Goal: Information Seeking & Learning: Learn about a topic

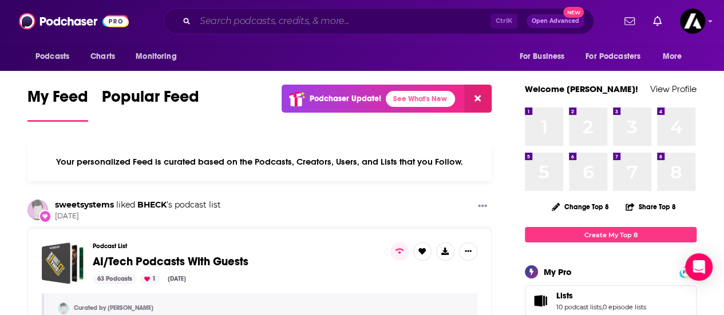
click at [242, 19] on input "Search podcasts, credits, & more..." at bounding box center [342, 21] width 295 height 18
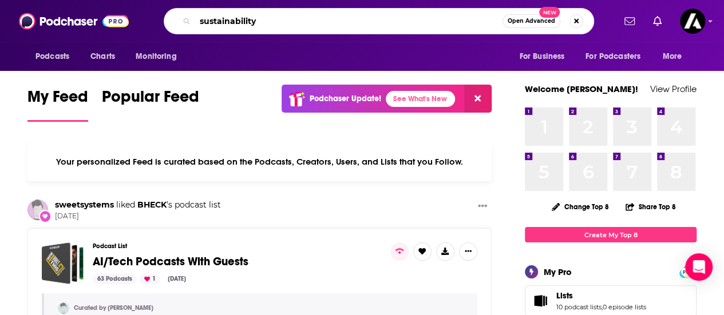
type input "sustainability"
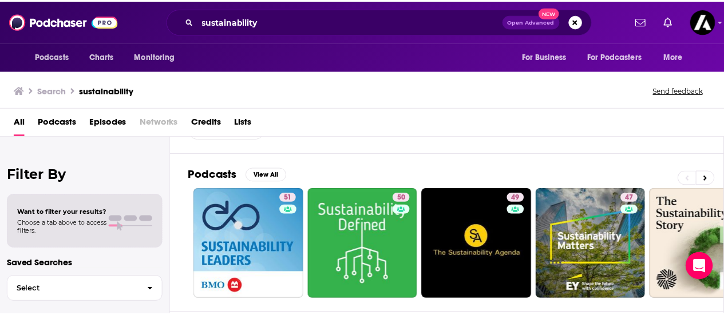
scroll to position [51, 0]
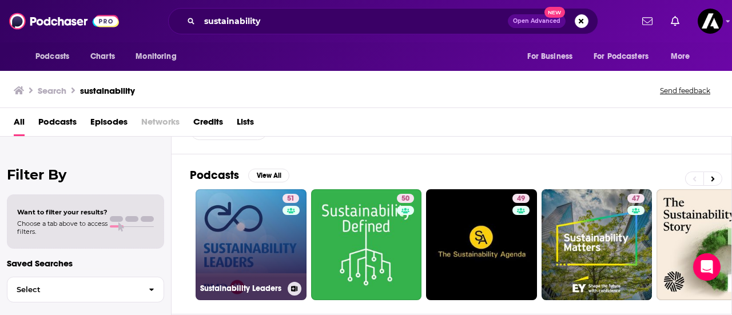
click at [244, 223] on link "51 Sustainability Leaders" at bounding box center [251, 244] width 111 height 111
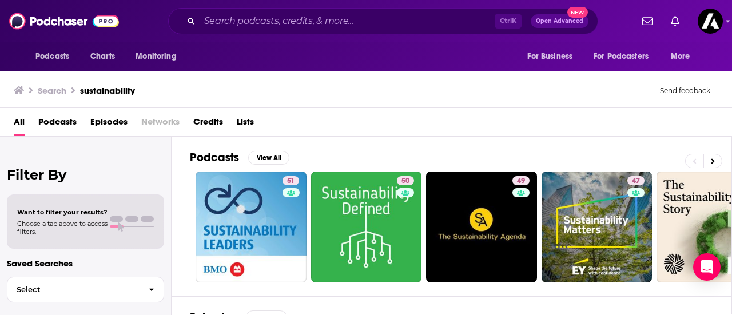
click at [57, 123] on span "Podcasts" at bounding box center [57, 124] width 38 height 23
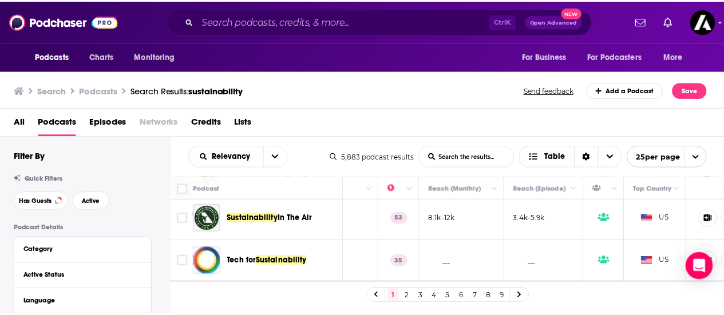
scroll to position [217, 0]
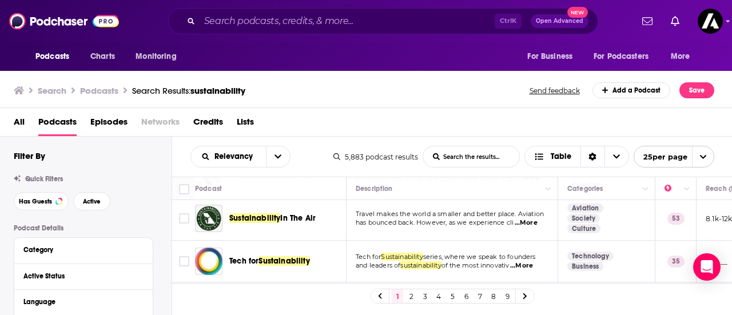
click at [249, 222] on span "Sustainability In The Air" at bounding box center [272, 218] width 86 height 11
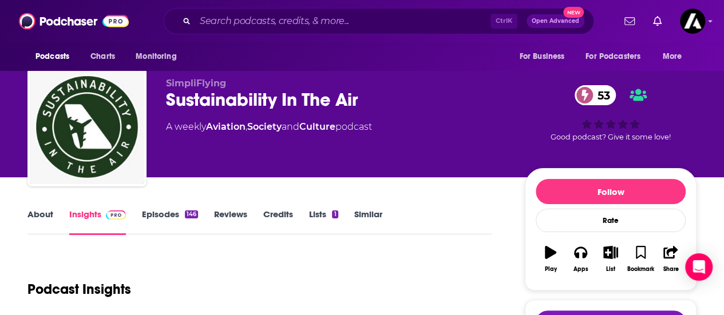
scroll to position [9, 0]
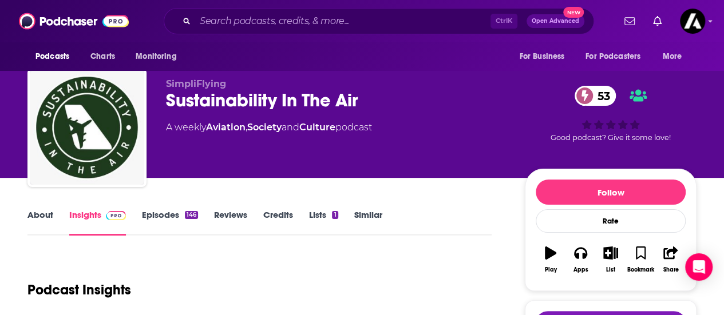
click at [48, 212] on link "About" at bounding box center [40, 222] width 26 height 26
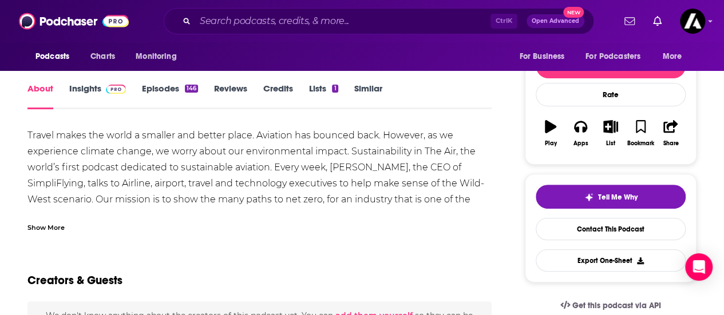
scroll to position [143, 0]
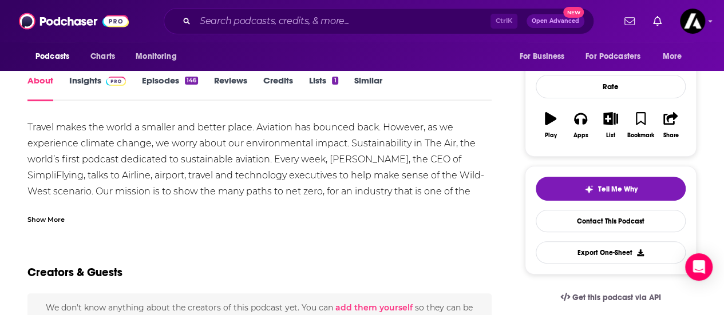
click at [57, 223] on div "Show More" at bounding box center [45, 218] width 37 height 11
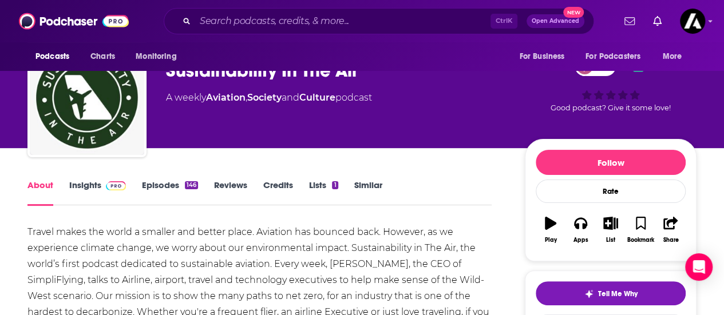
scroll to position [11, 0]
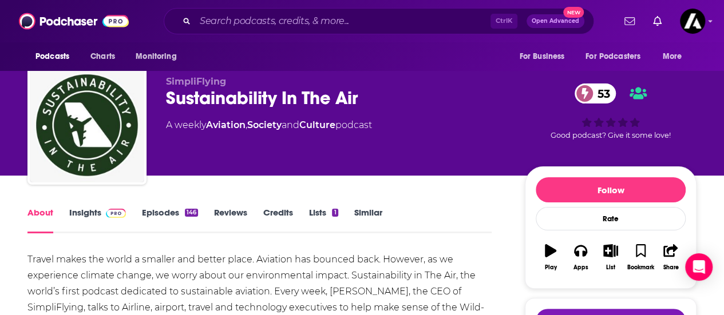
click at [80, 210] on link "Insights" at bounding box center [97, 220] width 57 height 26
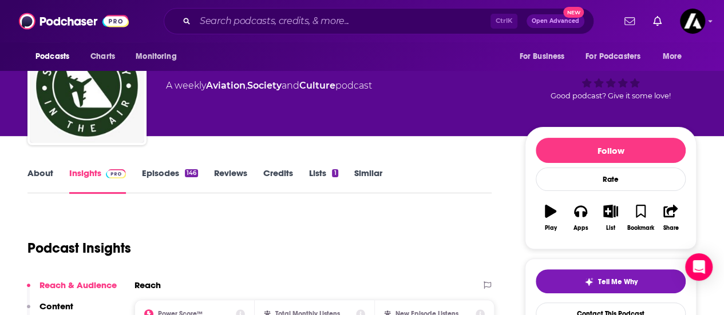
scroll to position [47, 0]
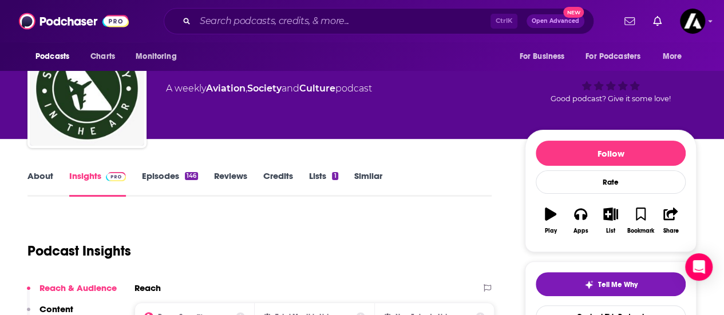
click at [45, 176] on link "About" at bounding box center [40, 183] width 26 height 26
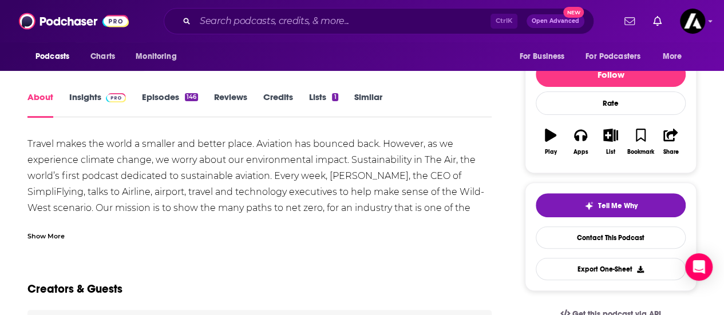
scroll to position [128, 0]
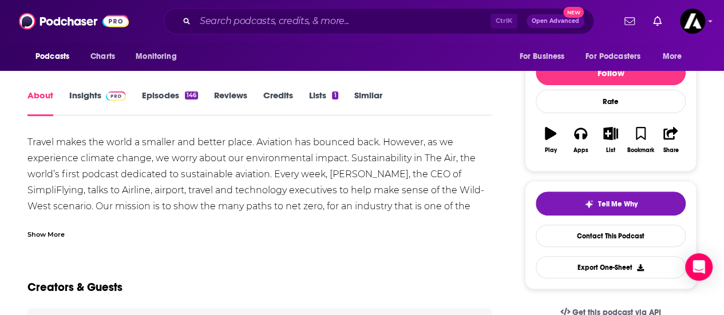
click at [51, 232] on div "Show More" at bounding box center [45, 233] width 37 height 11
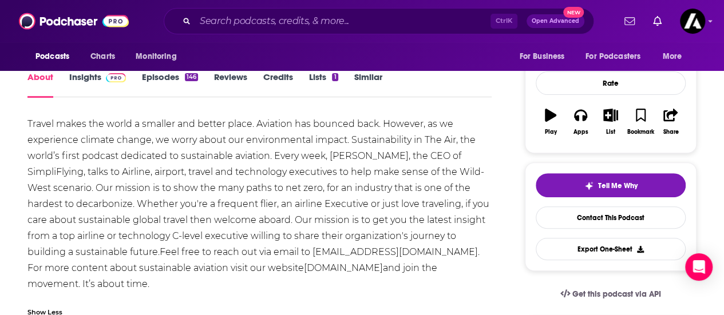
scroll to position [141, 0]
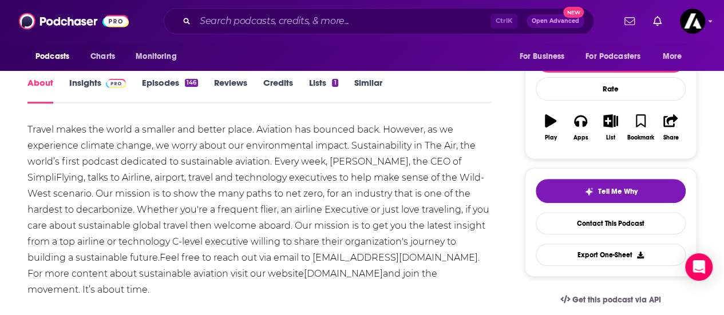
drag, startPoint x: 84, startPoint y: 288, endPoint x: 18, endPoint y: 134, distance: 167.4
copy div "Travel makes the world a smaller and better place. Aviation has bounced back. H…"
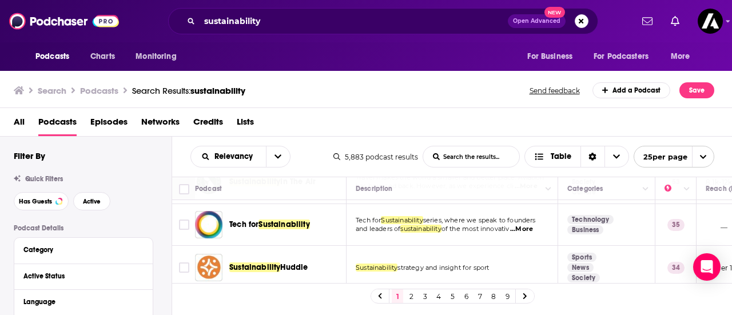
scroll to position [253, 15]
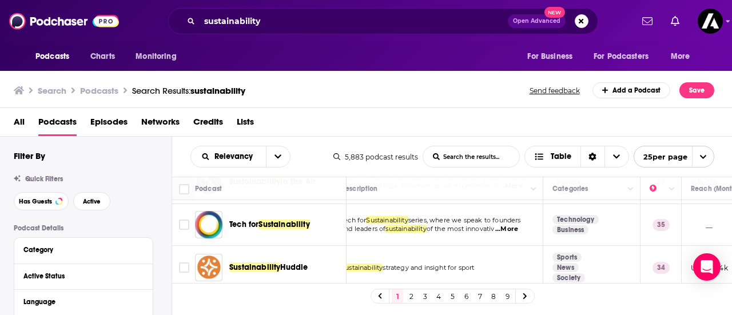
click at [518, 226] on span "...More" at bounding box center [506, 229] width 23 height 9
click at [416, 57] on div "Podcasts Charts Monitoring For Business For Podcasters More" at bounding box center [366, 56] width 732 height 29
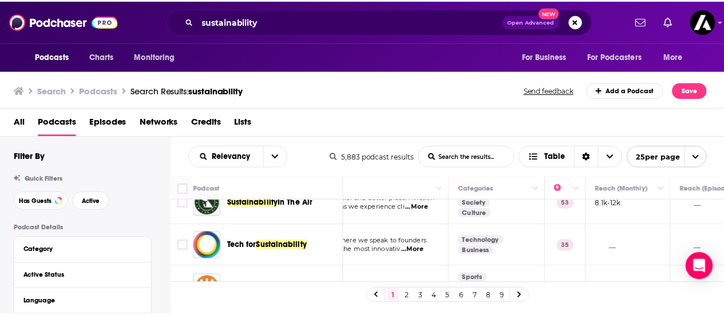
scroll to position [0, 105]
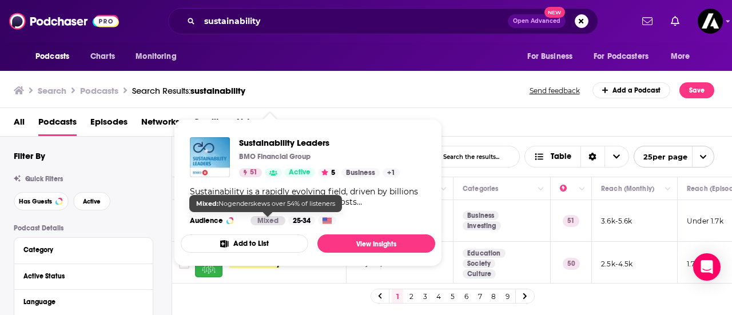
click at [265, 219] on div "Mixed" at bounding box center [268, 220] width 35 height 9
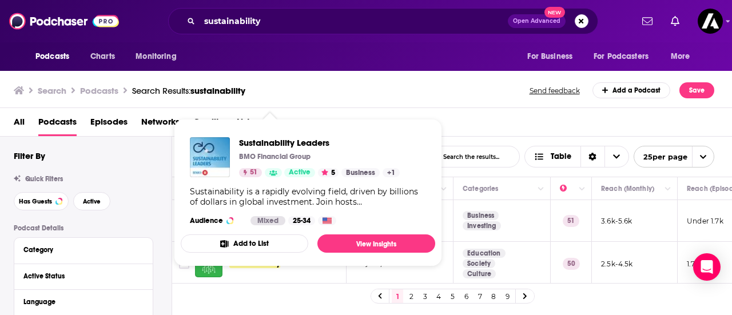
click at [499, 128] on div "All Podcasts Episodes Networks Credits Lists" at bounding box center [369, 124] width 710 height 23
click at [404, 98] on div "Search Podcasts Search Results: sustainability Send feedback Add a Podcast Save" at bounding box center [364, 90] width 701 height 16
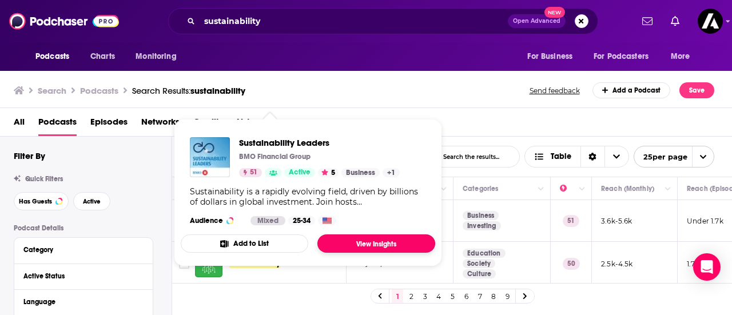
click at [352, 242] on link "View Insights" at bounding box center [376, 244] width 118 height 18
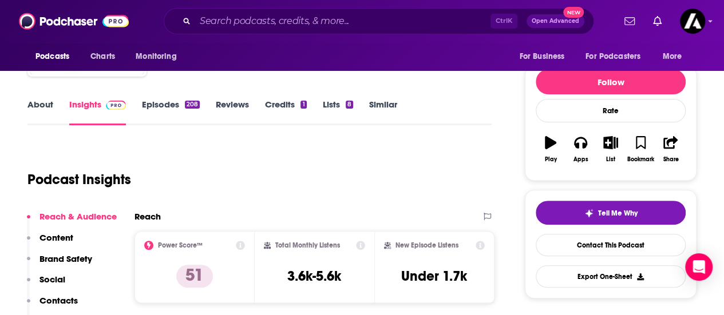
scroll to position [121, 0]
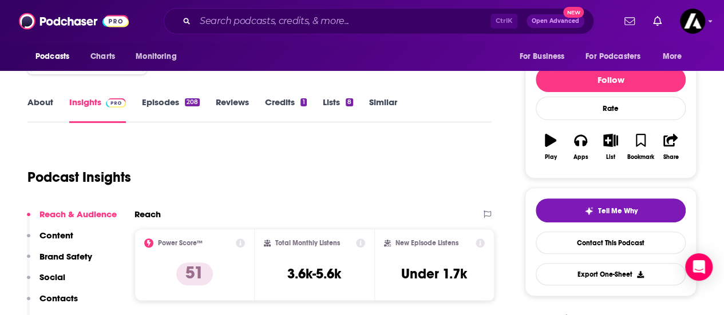
click at [41, 105] on link "About" at bounding box center [40, 110] width 26 height 26
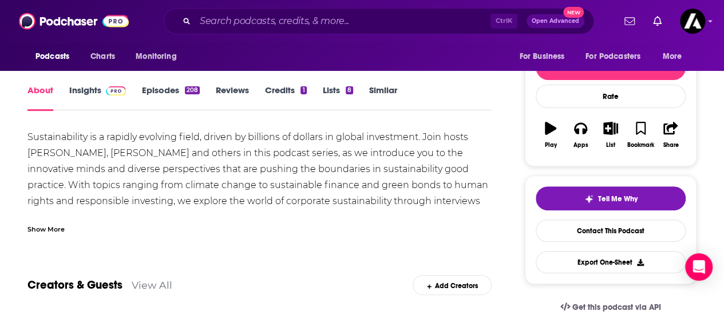
scroll to position [134, 0]
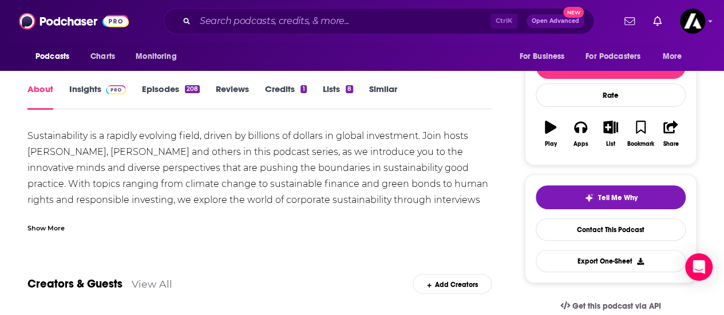
click at [45, 230] on div "Show More" at bounding box center [45, 227] width 37 height 11
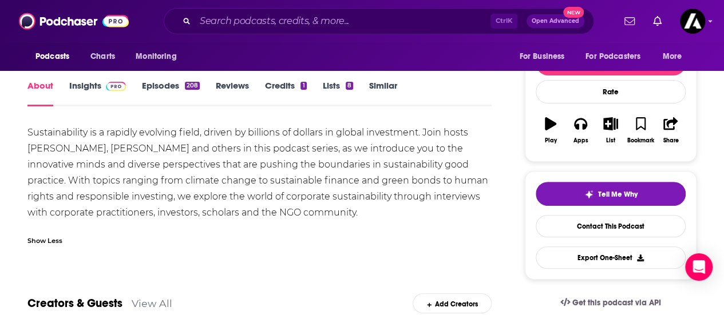
scroll to position [137, 0]
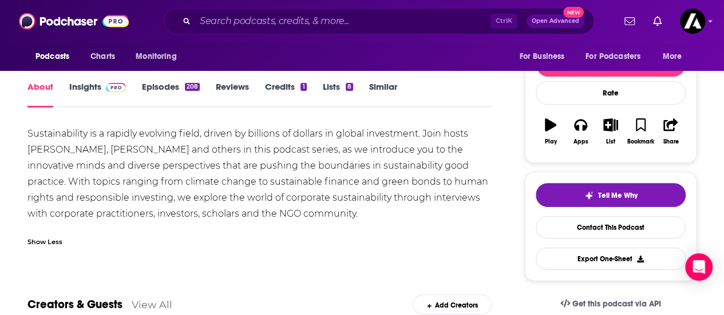
drag, startPoint x: 365, startPoint y: 212, endPoint x: 17, endPoint y: 136, distance: 356.0
copy div "Sustainability is a rapidly evolving field, driven by billions of dollars in gl…"
click at [80, 84] on link "Insights" at bounding box center [97, 94] width 57 height 26
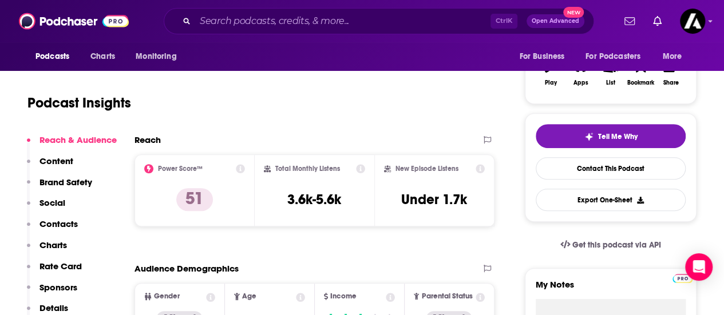
scroll to position [199, 0]
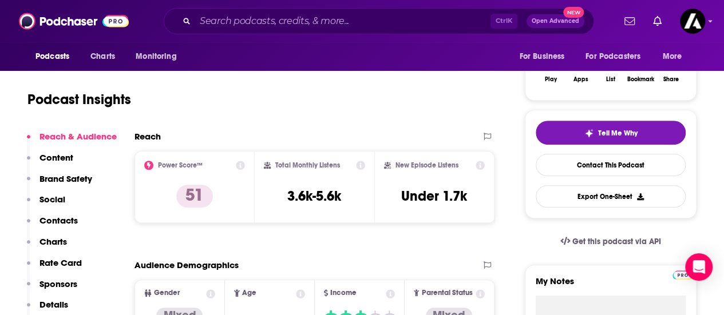
click at [479, 165] on icon at bounding box center [479, 165] width 9 height 9
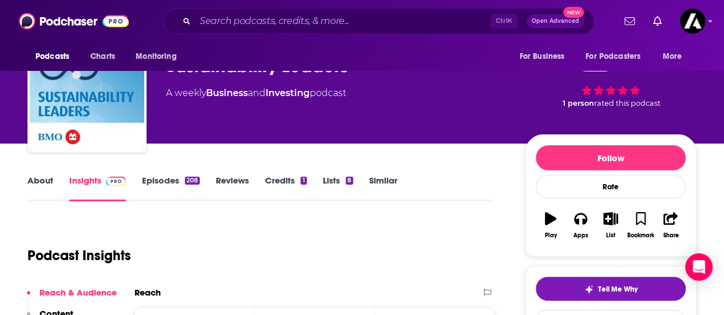
scroll to position [0, 0]
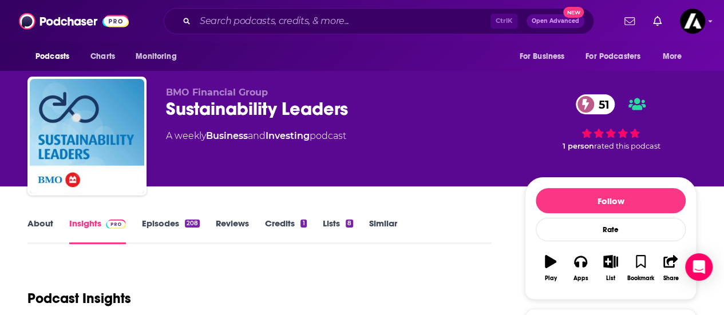
click at [166, 227] on link "Episodes 208" at bounding box center [171, 231] width 58 height 26
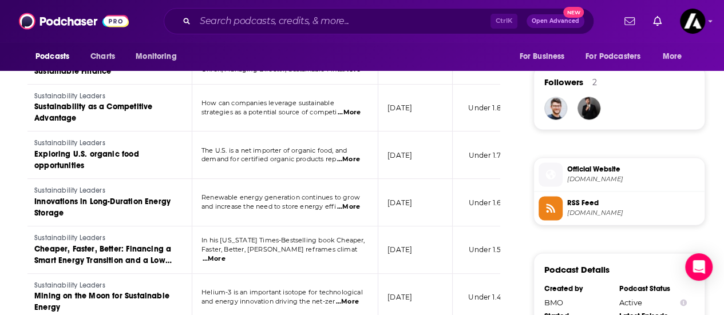
scroll to position [0, 63]
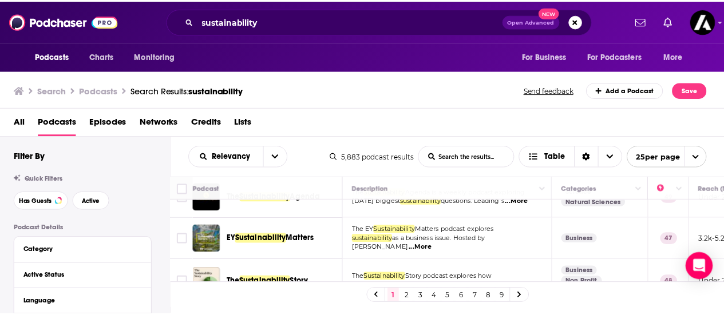
scroll to position [112, 0]
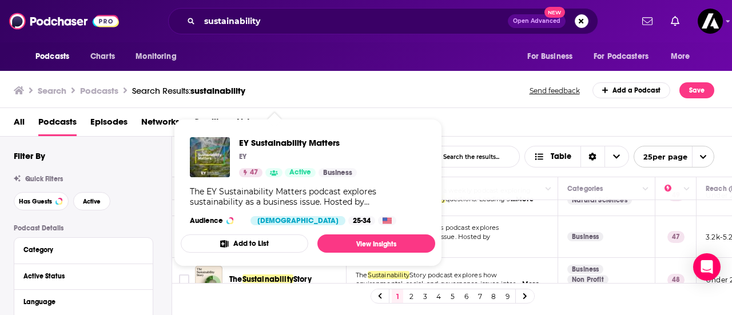
click at [304, 235] on div "Add to List View Insights" at bounding box center [308, 244] width 255 height 18
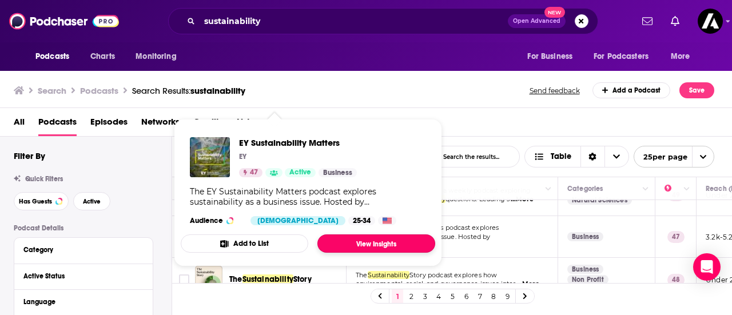
click at [362, 244] on link "View Insights" at bounding box center [376, 244] width 118 height 18
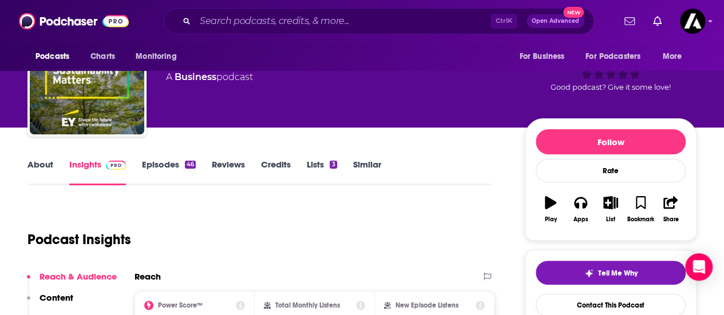
scroll to position [47, 0]
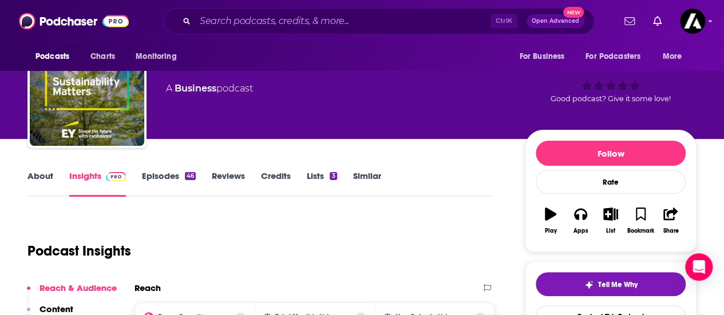
click at [35, 178] on link "About" at bounding box center [40, 183] width 26 height 26
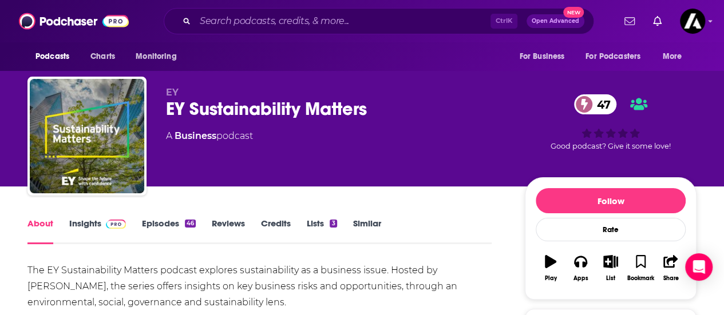
click at [86, 220] on link "Insights" at bounding box center [97, 231] width 57 height 26
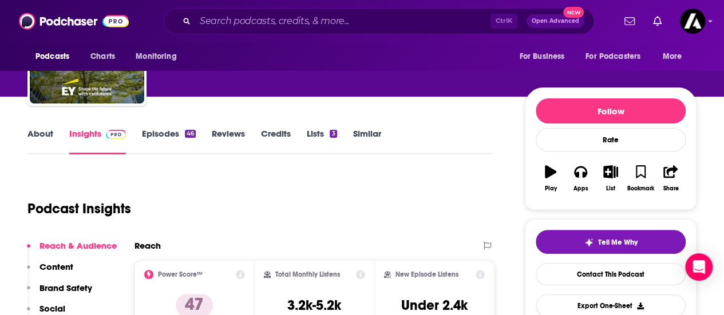
scroll to position [88, 0]
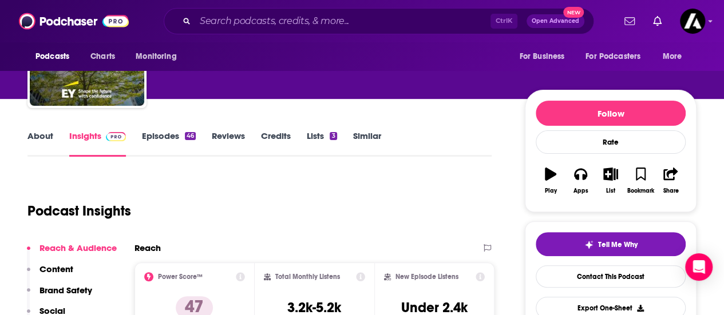
click at [38, 139] on link "About" at bounding box center [40, 143] width 26 height 26
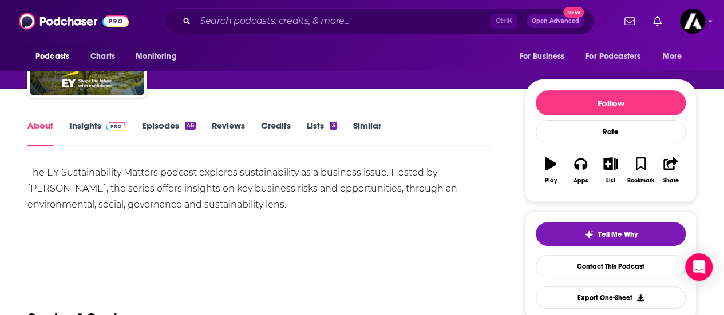
scroll to position [93, 0]
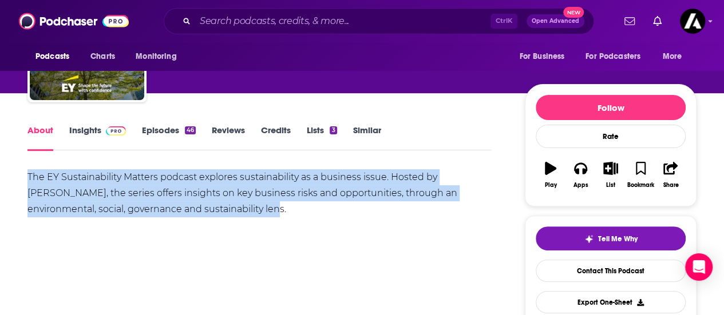
drag, startPoint x: 223, startPoint y: 206, endPoint x: 26, endPoint y: 178, distance: 199.3
copy div "The EY Sustainability Matters podcast explores sustainability as a business iss…"
click at [82, 138] on link "Insights" at bounding box center [97, 138] width 57 height 26
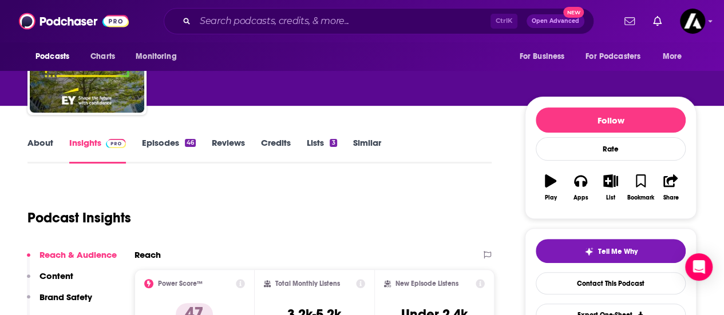
scroll to position [62, 0]
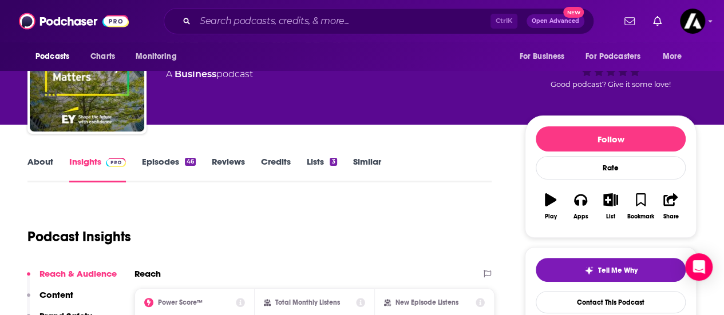
click at [147, 161] on link "Episodes 46" at bounding box center [169, 169] width 54 height 26
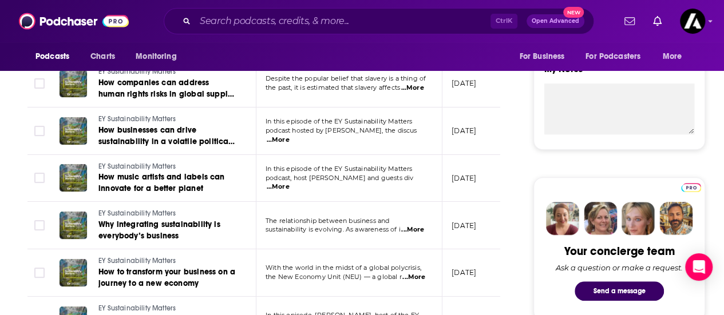
scroll to position [420, 0]
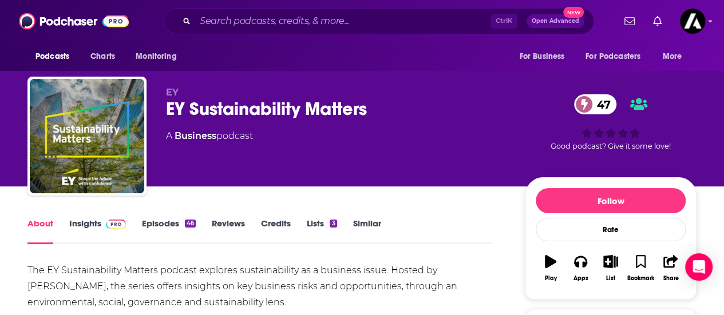
drag, startPoint x: 70, startPoint y: 4, endPoint x: 271, endPoint y: 183, distance: 269.0
click at [271, 183] on div "EY EY Sustainability Matters 47 A Business podcast 47 Good podcast? Give it som…" at bounding box center [431, 138] width 530 height 103
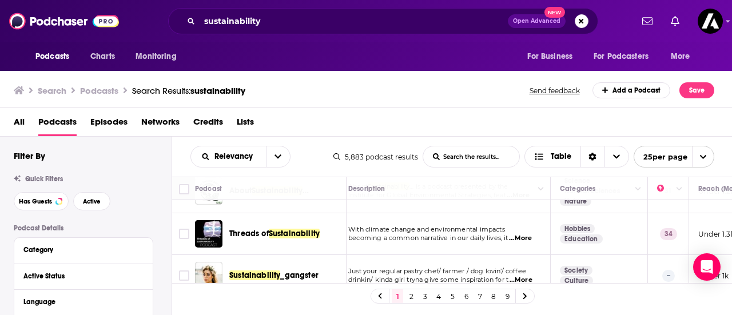
scroll to position [994, 7]
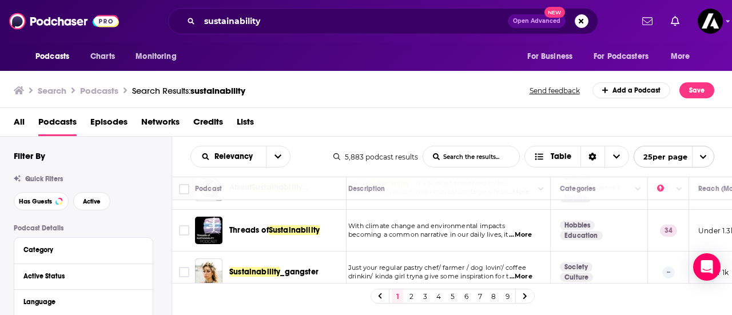
click at [408, 293] on link "2" at bounding box center [411, 296] width 11 height 14
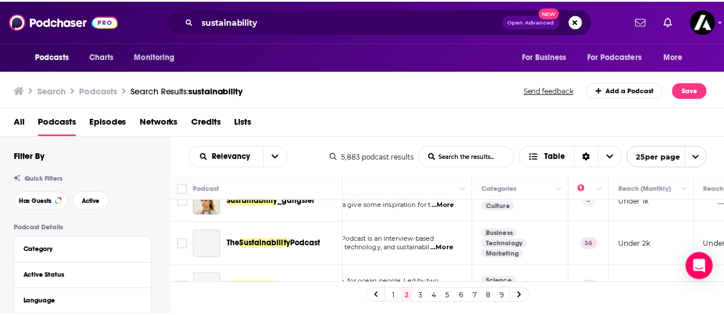
scroll to position [68, 81]
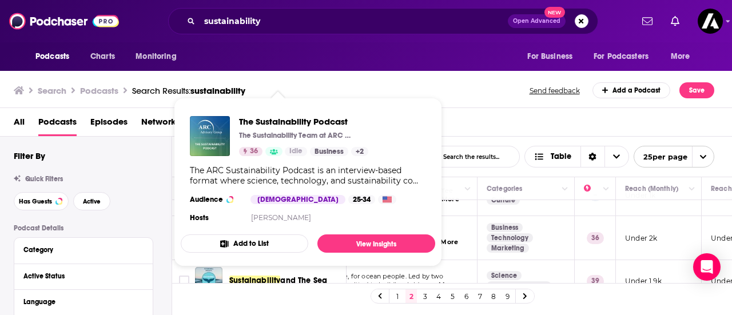
click at [281, 235] on button "Add to List" at bounding box center [245, 244] width 128 height 18
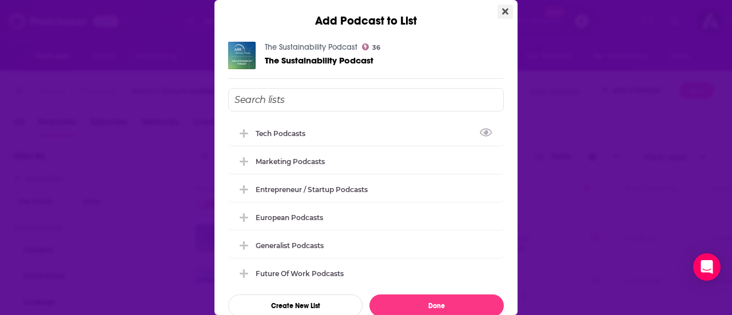
click at [502, 11] on icon "Close" at bounding box center [505, 12] width 6 height 6
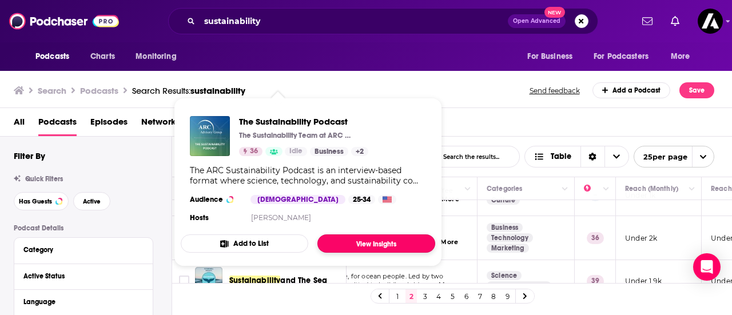
click at [375, 247] on link "View Insights" at bounding box center [376, 244] width 118 height 18
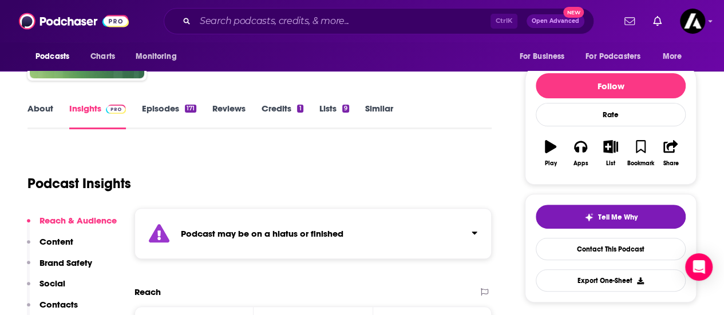
scroll to position [131, 0]
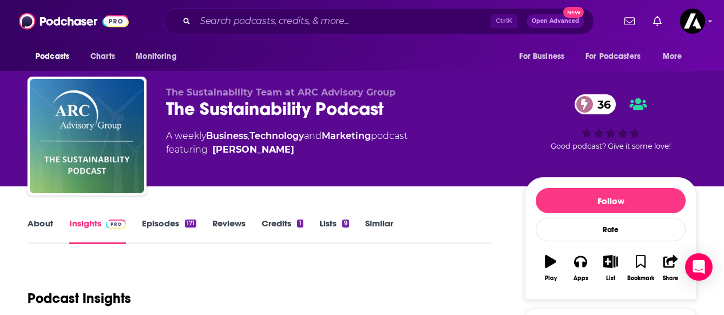
scroll to position [168, 0]
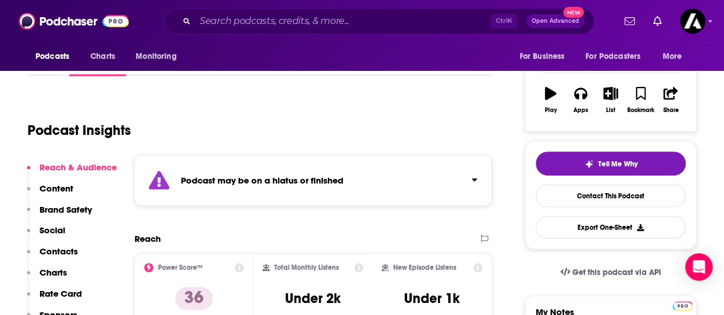
click at [481, 182] on div "Podcast may be on a hiatus or finished" at bounding box center [312, 180] width 357 height 51
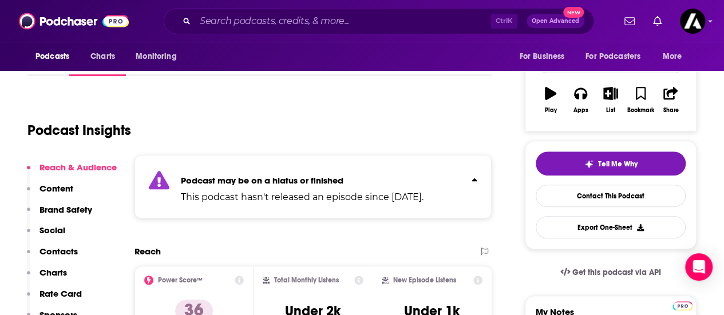
click at [481, 182] on div "Podcast may be on a hiatus or finished This podcast hasn't released an episode …" at bounding box center [312, 186] width 357 height 63
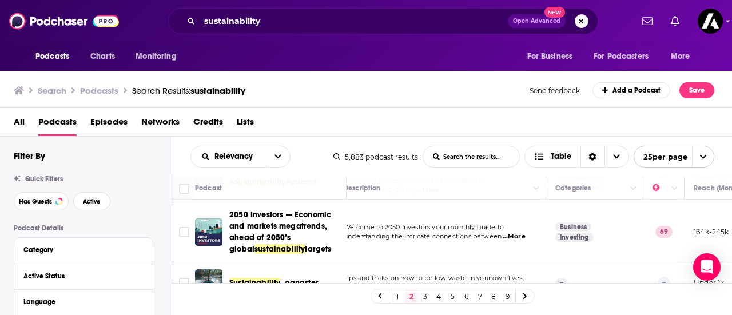
scroll to position [634, 14]
click at [516, 232] on span "...More" at bounding box center [512, 236] width 23 height 9
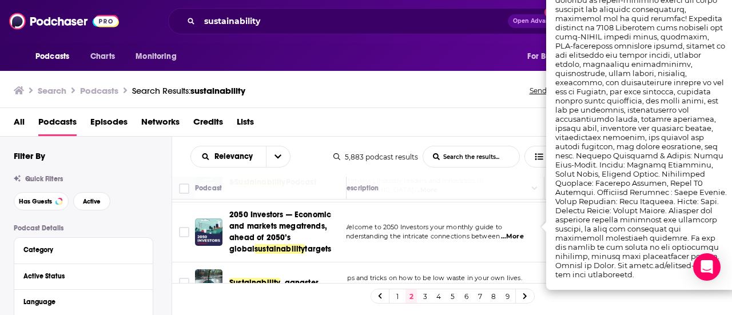
click at [485, 239] on td "Welcome to 2050 Investors your monthly guide to understanding the intricate con…" at bounding box center [439, 233] width 212 height 60
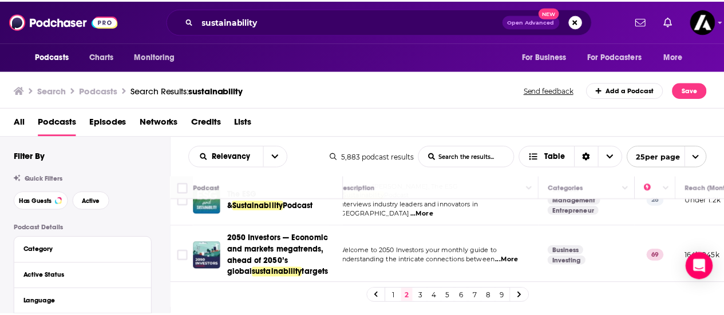
scroll to position [608, 14]
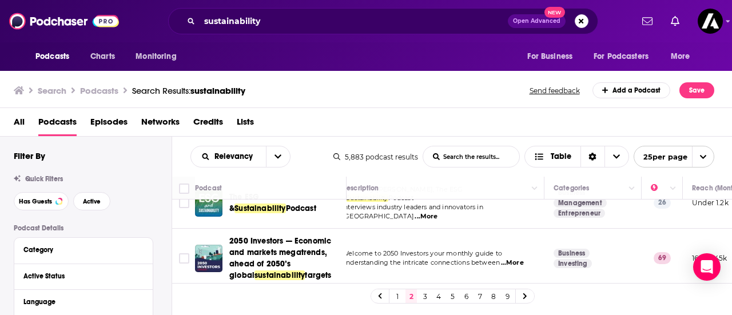
click at [524, 259] on span "...More" at bounding box center [512, 263] width 23 height 9
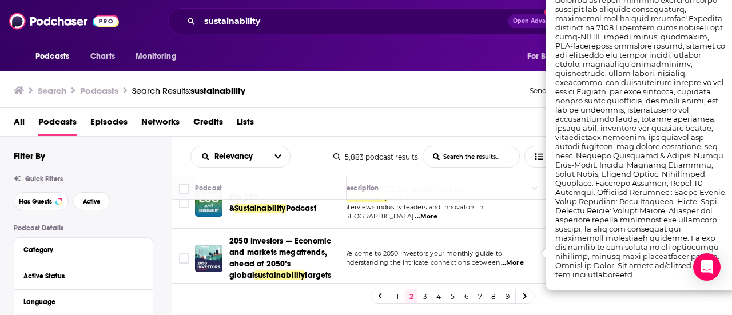
click at [439, 91] on div "Search Podcasts Search Results: sustainability Send feedback Add a Podcast Save" at bounding box center [364, 90] width 701 height 16
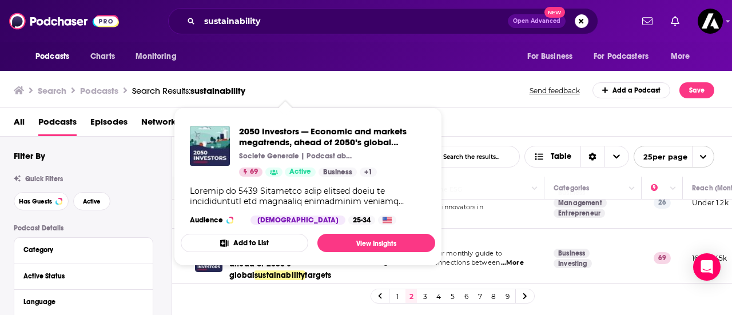
click at [280, 236] on button "Add to List" at bounding box center [245, 243] width 128 height 18
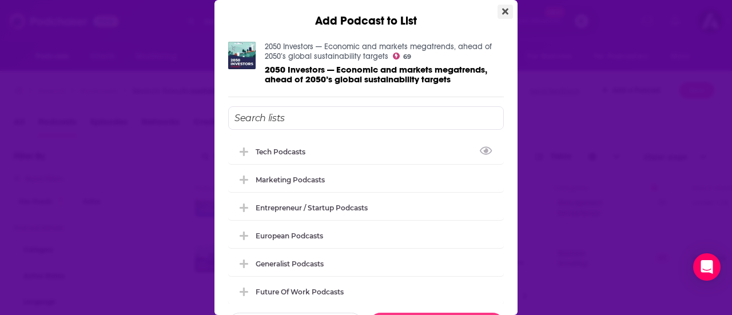
click at [501, 11] on button "Close" at bounding box center [505, 12] width 15 height 14
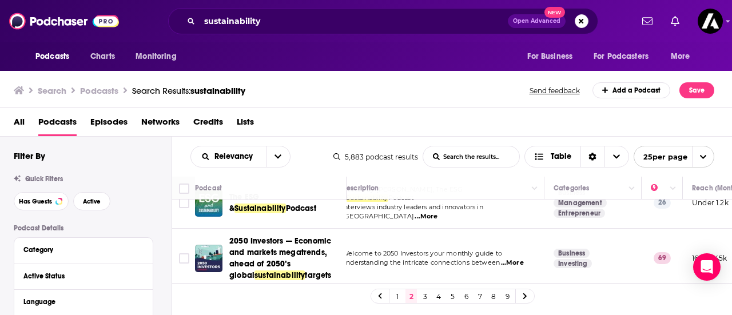
click at [304, 244] on span "2050 Investors — Economic and markets megatrends, ahead of 2050’s global" at bounding box center [280, 258] width 102 height 44
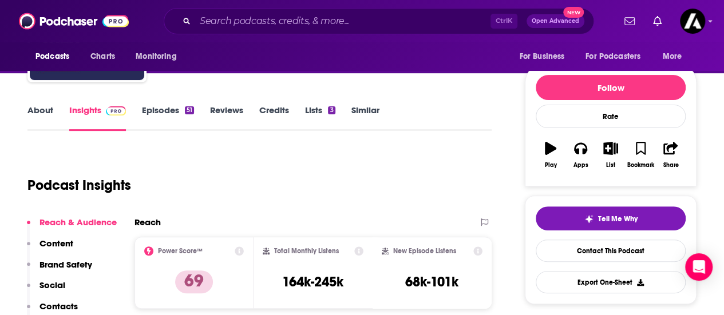
scroll to position [129, 0]
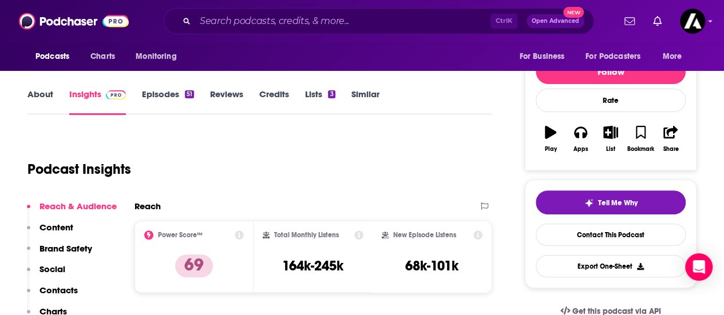
click at [51, 98] on link "About" at bounding box center [40, 102] width 26 height 26
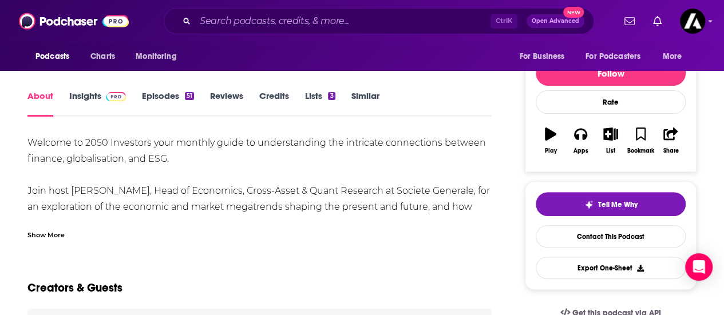
scroll to position [128, 0]
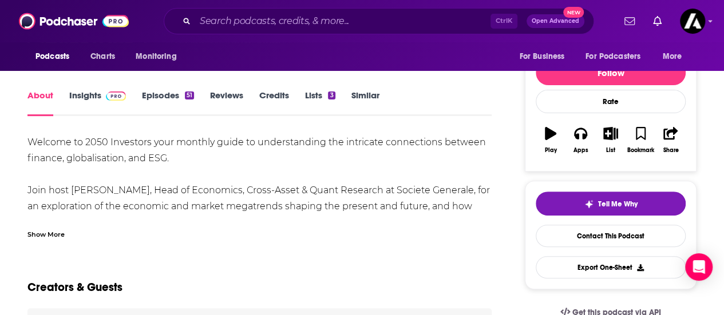
click at [55, 233] on div "Show More" at bounding box center [45, 233] width 37 height 11
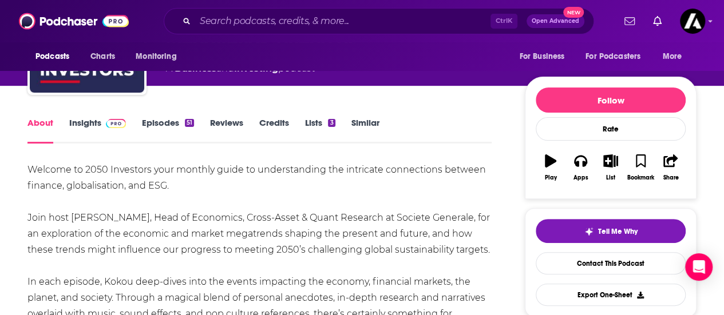
scroll to position [97, 0]
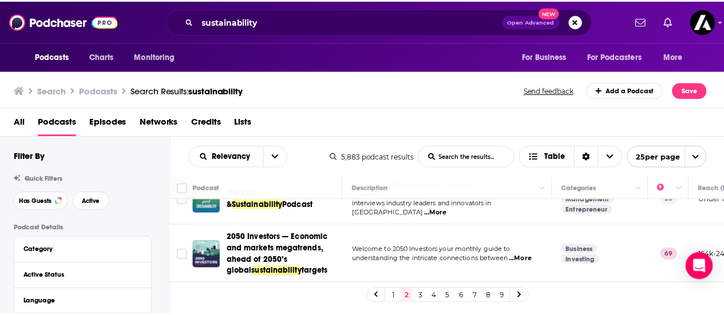
scroll to position [615, 0]
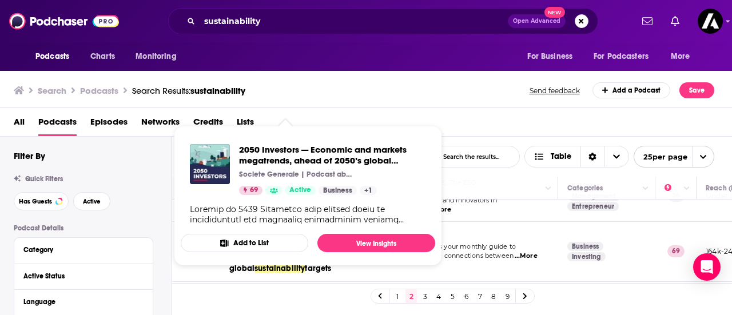
click at [267, 232] on div "Podcasts Charts Monitoring sustainability Open Advanced New For Business For Po…" at bounding box center [366, 157] width 732 height 315
click at [362, 232] on div "2050 Investors — Economic and markets megatrends, ahead of 2050’s global sustai…" at bounding box center [308, 184] width 255 height 99
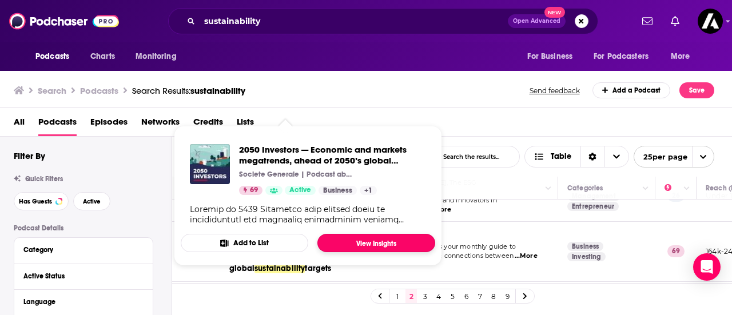
click at [364, 244] on link "View Insights" at bounding box center [376, 243] width 118 height 18
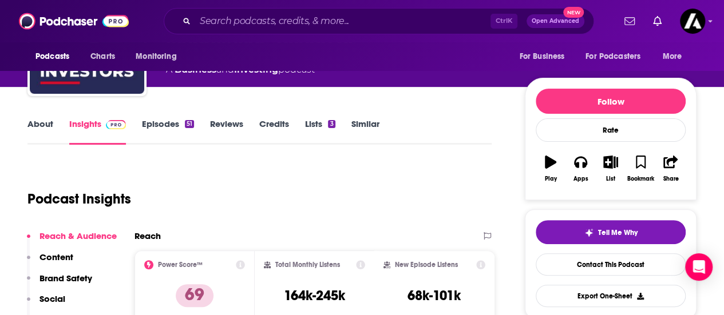
scroll to position [109, 0]
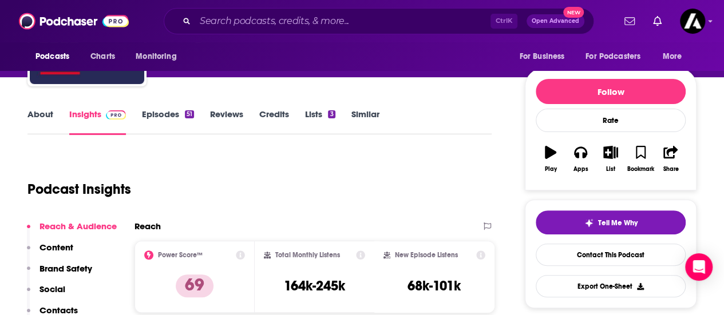
click at [39, 113] on link "About" at bounding box center [40, 122] width 26 height 26
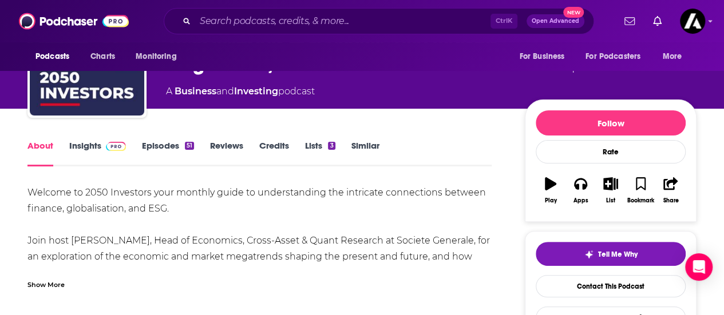
scroll to position [85, 0]
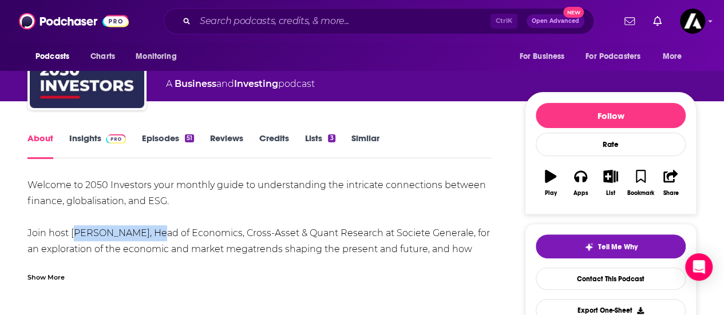
drag, startPoint x: 156, startPoint y: 233, endPoint x: 72, endPoint y: 233, distance: 84.1
copy div "Kokou Agbo-Bloua"
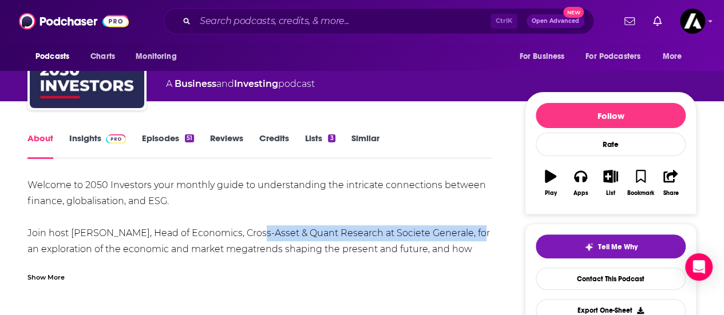
drag, startPoint x: 253, startPoint y: 232, endPoint x: 477, endPoint y: 237, distance: 223.7
copy div "Cross-Asset & Quant Research at Societe Generale"
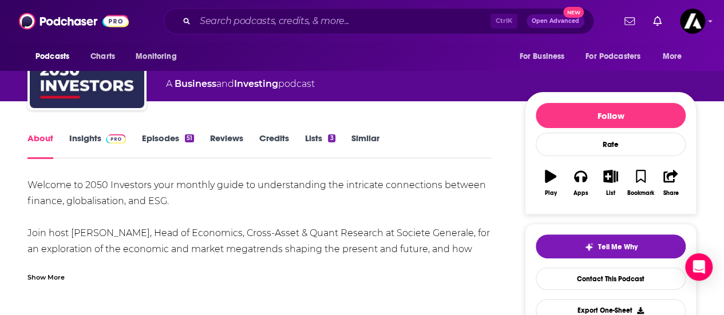
click at [51, 275] on div "Show More" at bounding box center [45, 276] width 37 height 11
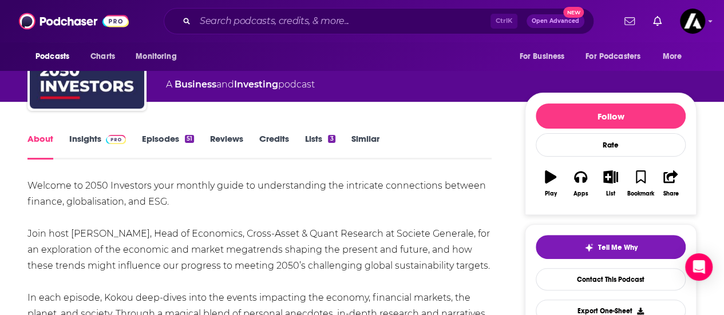
scroll to position [100, 0]
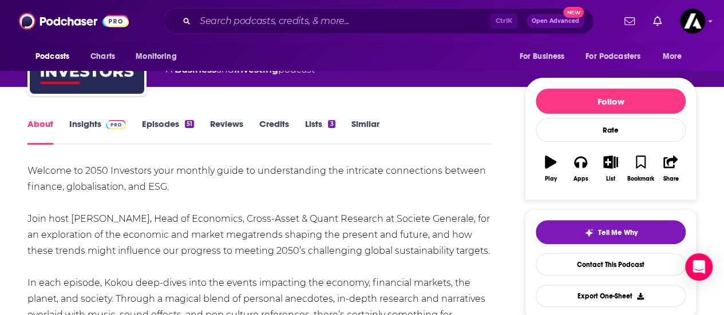
drag, startPoint x: 143, startPoint y: 172, endPoint x: 22, endPoint y: 173, distance: 121.3
copy div "Welcome to 2050 Investors your monthly guide to understanding the intricate con…"
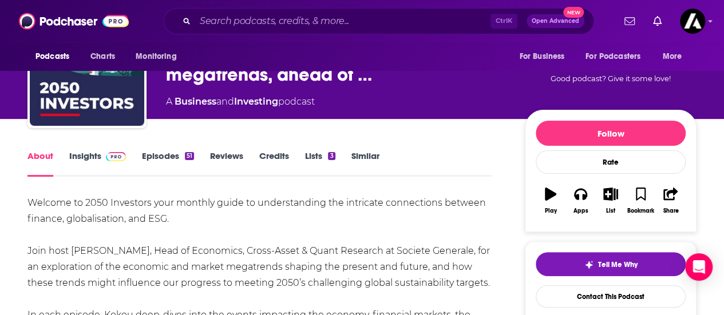
click at [79, 156] on link "Insights" at bounding box center [97, 163] width 57 height 26
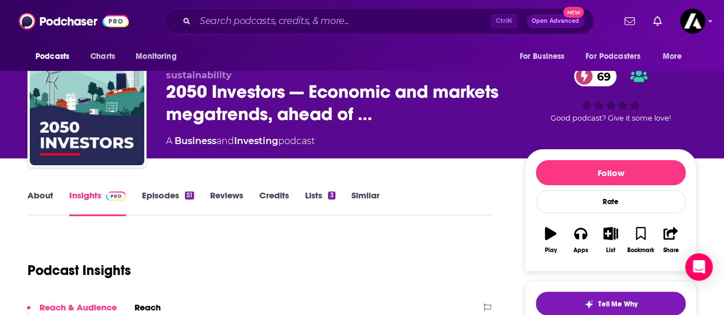
scroll to position [25, 0]
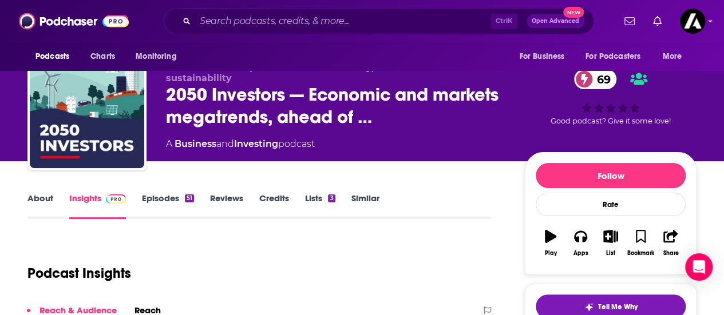
click at [183, 203] on link "Episodes 51" at bounding box center [168, 206] width 52 height 26
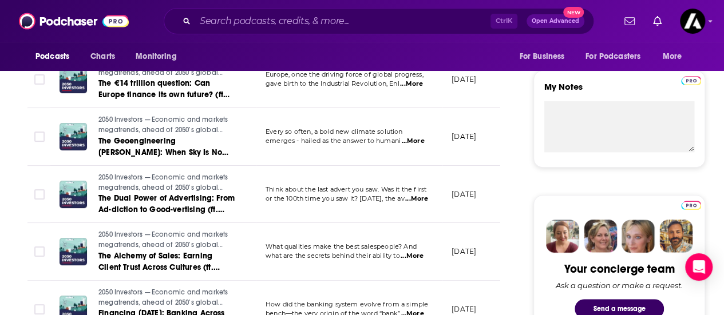
scroll to position [394, 0]
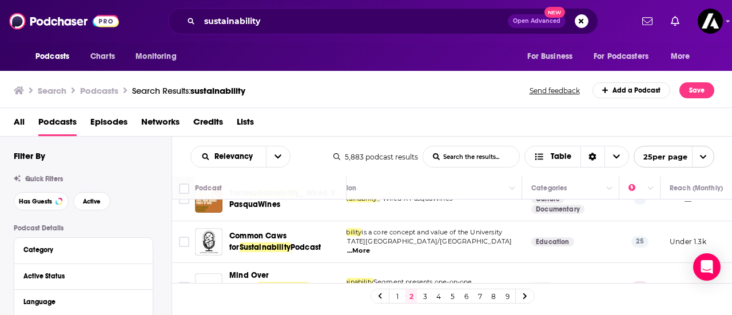
scroll to position [1049, 36]
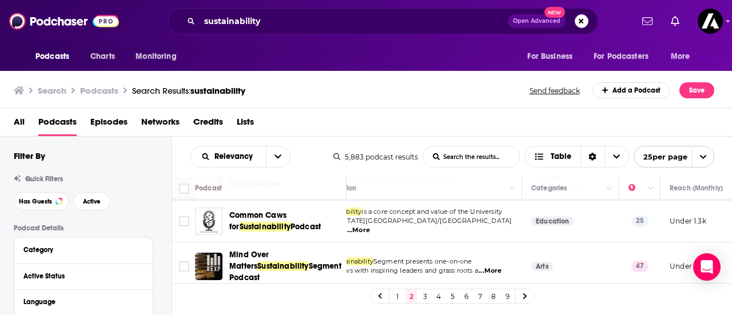
click at [424, 297] on link "3" at bounding box center [424, 296] width 11 height 14
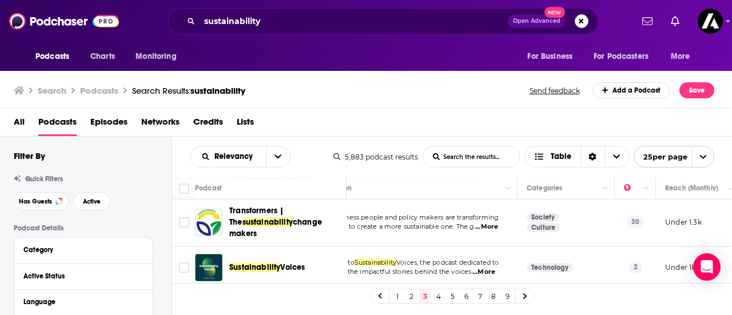
scroll to position [1030, 41]
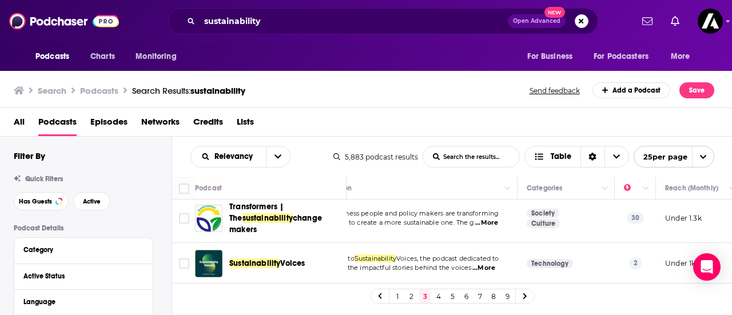
click at [439, 298] on link "4" at bounding box center [438, 296] width 11 height 14
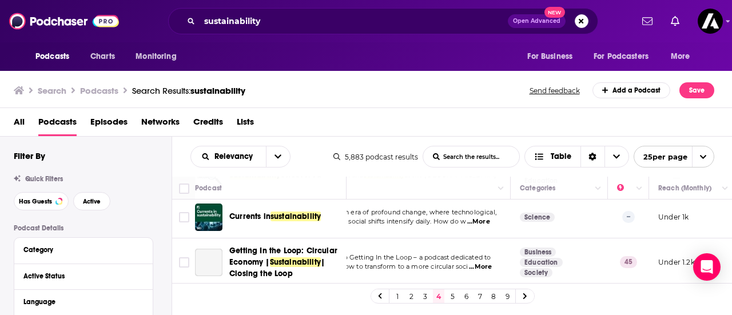
scroll to position [1005, 47]
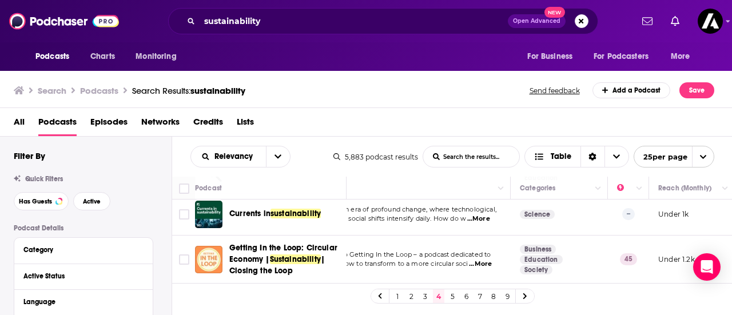
click at [452, 300] on link "5" at bounding box center [452, 296] width 11 height 14
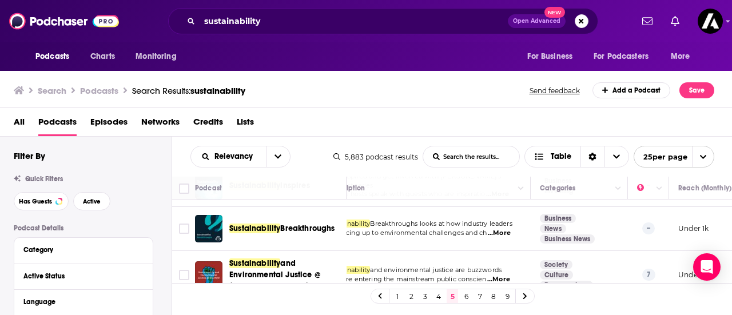
scroll to position [1023, 27]
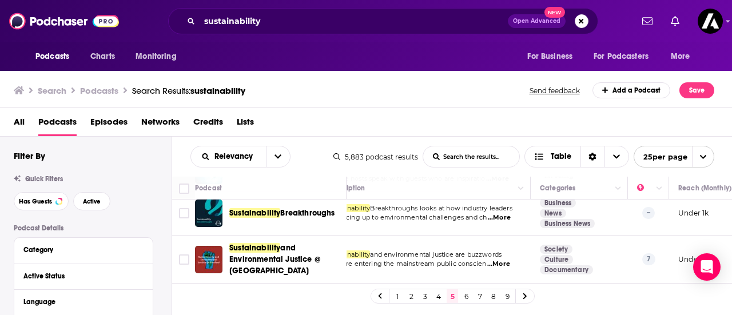
click at [466, 298] on link "6" at bounding box center [466, 296] width 11 height 14
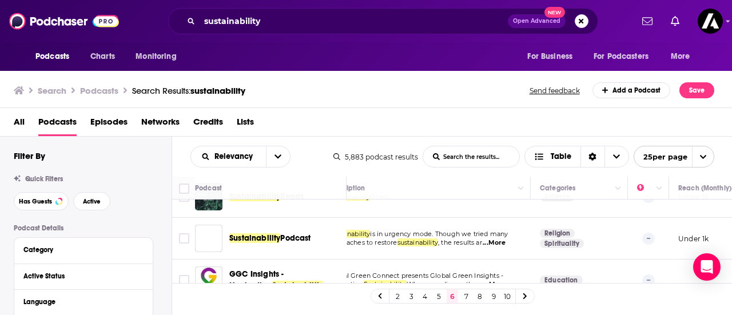
scroll to position [994, 27]
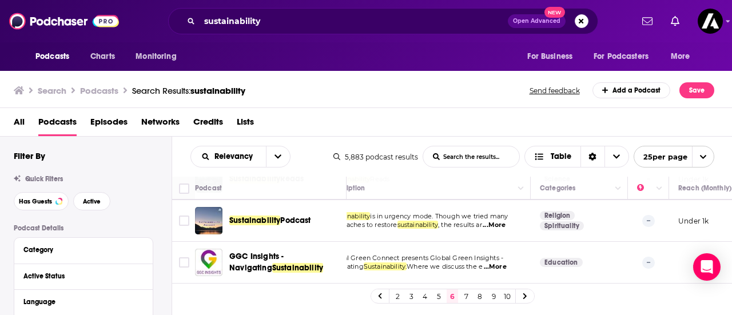
click at [467, 296] on link "7" at bounding box center [466, 296] width 11 height 14
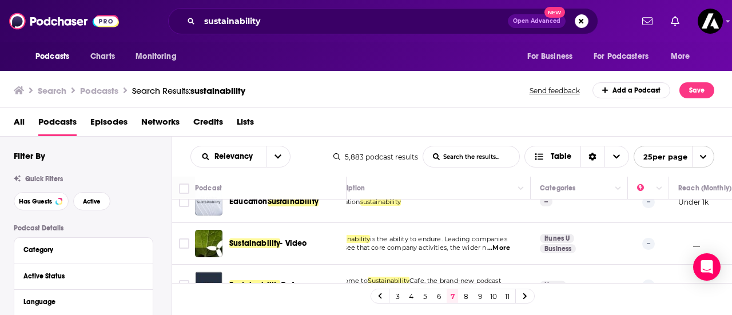
scroll to position [982, 27]
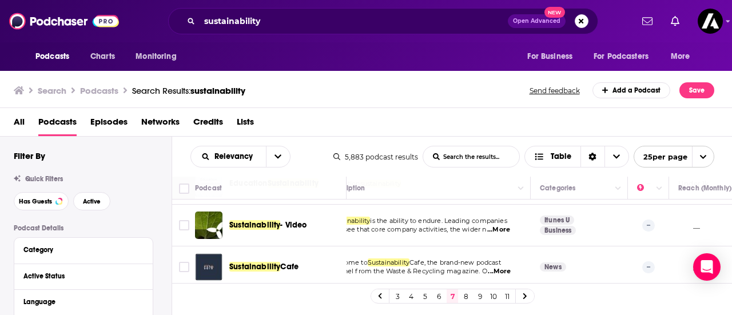
click at [465, 297] on link "8" at bounding box center [466, 296] width 11 height 14
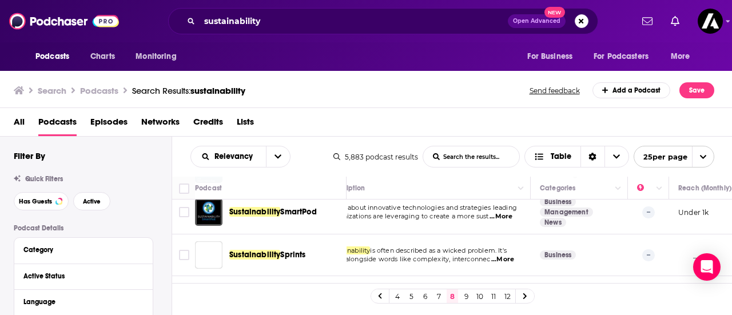
scroll to position [51, 27]
click at [269, 155] on button "open menu" at bounding box center [278, 156] width 24 height 21
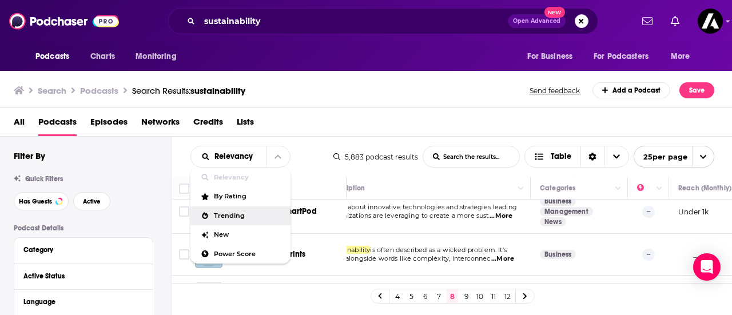
click at [240, 220] on div "Trending" at bounding box center [240, 216] width 100 height 19
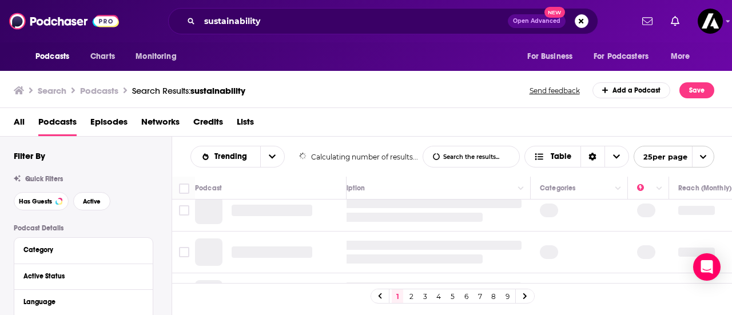
scroll to position [0, 27]
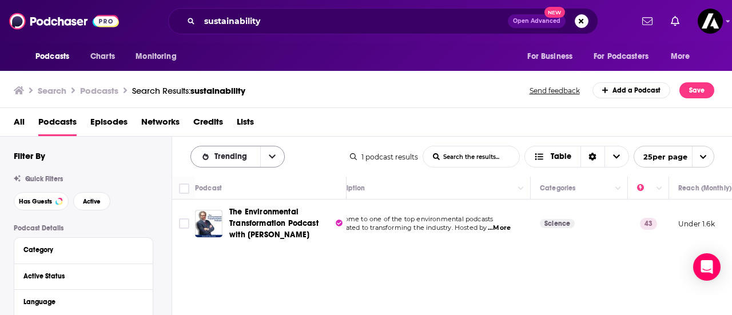
click at [273, 162] on button "open menu" at bounding box center [272, 156] width 24 height 21
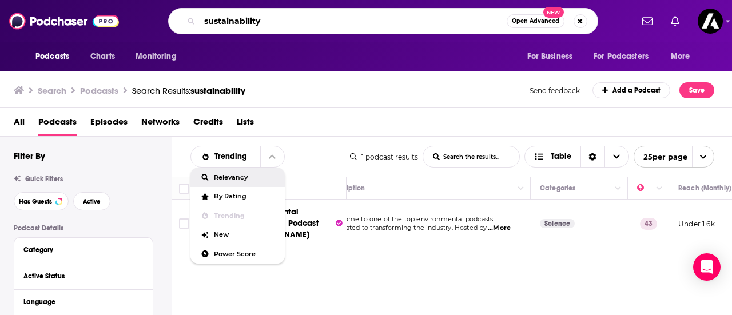
drag, startPoint x: 267, startPoint y: 17, endPoint x: 185, endPoint y: 33, distance: 82.8
click at [185, 33] on div "sustainability Open Advanced New" at bounding box center [383, 21] width 430 height 26
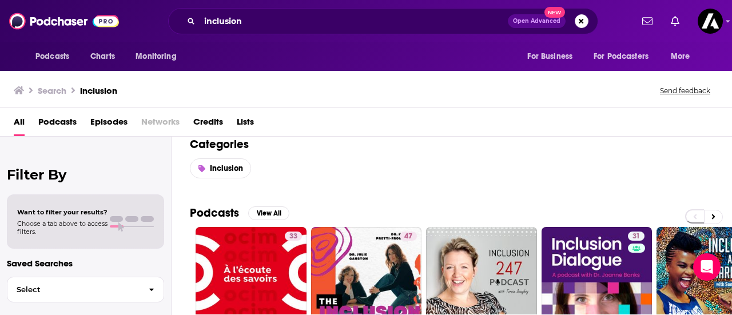
scroll to position [12, 0]
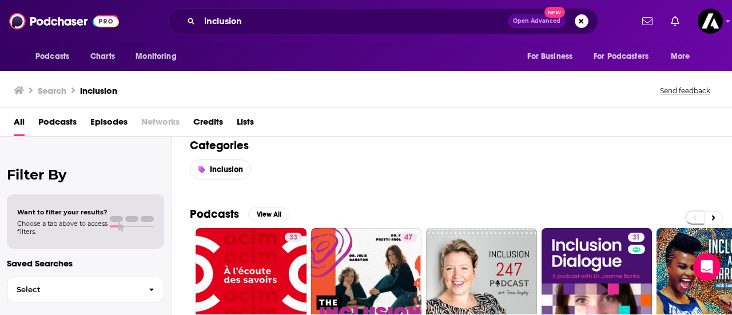
click at [53, 121] on span "Podcasts" at bounding box center [57, 124] width 38 height 23
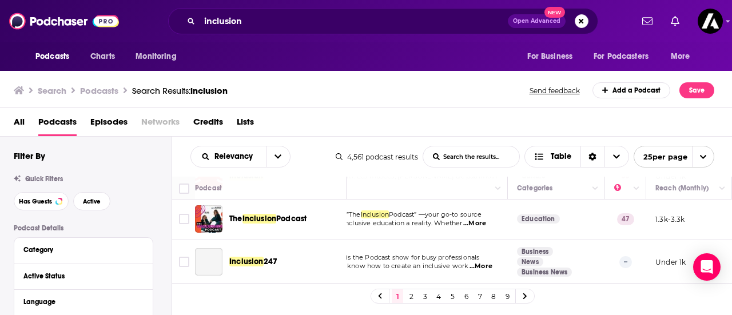
scroll to position [50, 50]
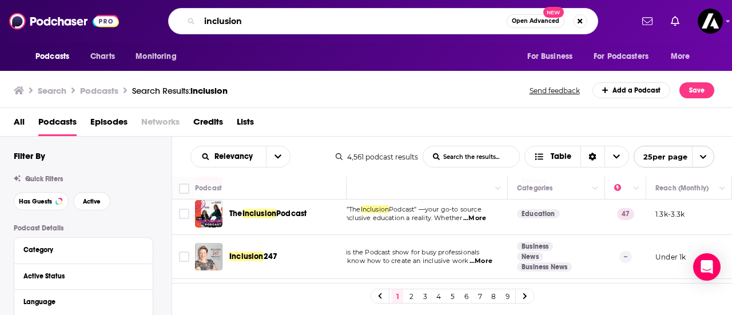
click at [201, 18] on input "inclusion" at bounding box center [353, 21] width 307 height 18
type input "sustainability & inclusion"
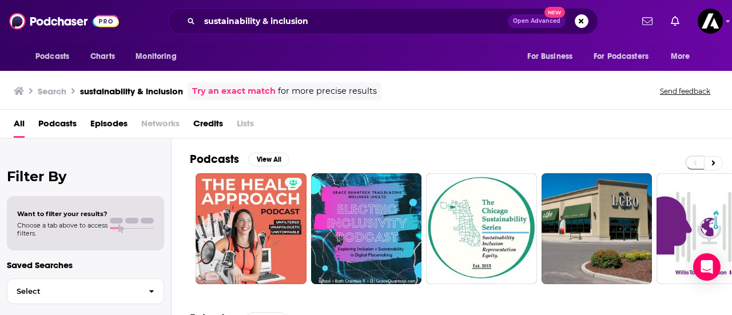
click at [66, 120] on span "Podcasts" at bounding box center [57, 125] width 38 height 23
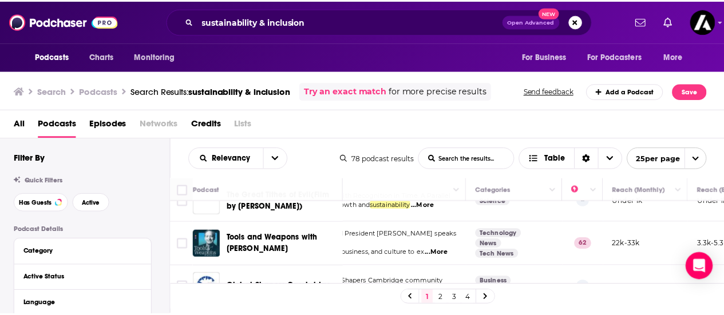
scroll to position [498, 87]
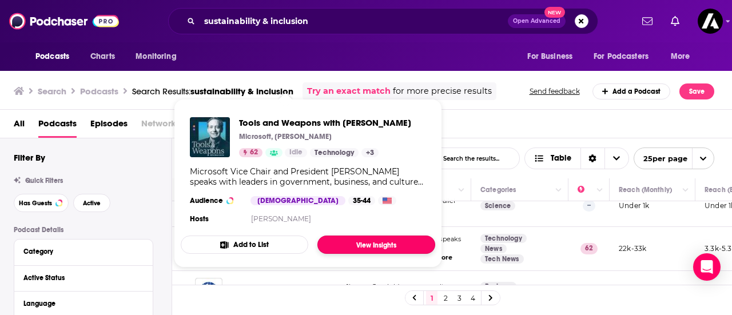
click at [359, 241] on link "View Insights" at bounding box center [376, 245] width 118 height 18
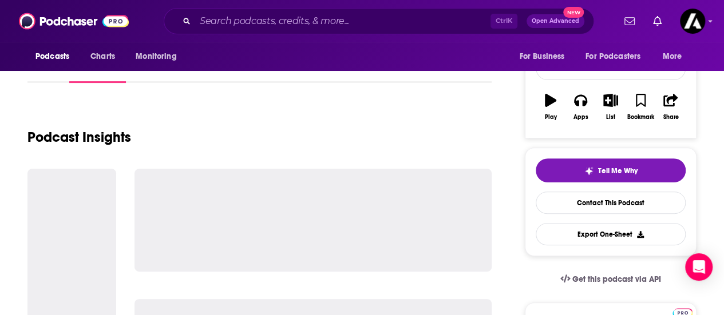
scroll to position [168, 0]
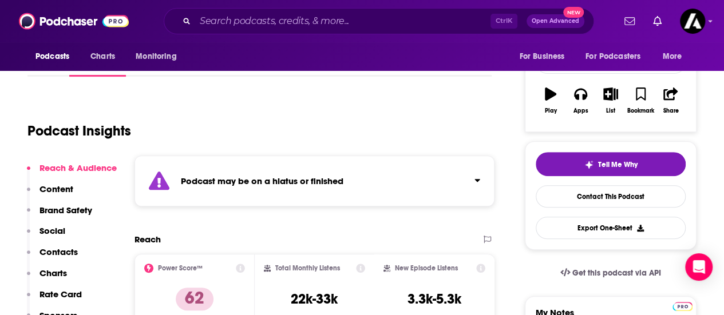
click at [473, 166] on div "Podcast may be on a hiatus or finished" at bounding box center [314, 181] width 360 height 51
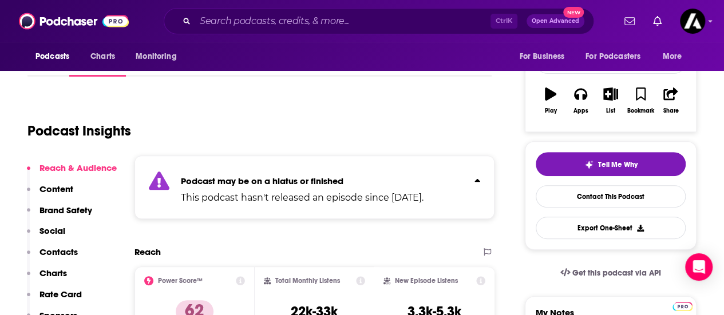
click at [473, 167] on div "Podcast may be on a hiatus or finished This podcast hasn't released an episode …" at bounding box center [314, 187] width 360 height 63
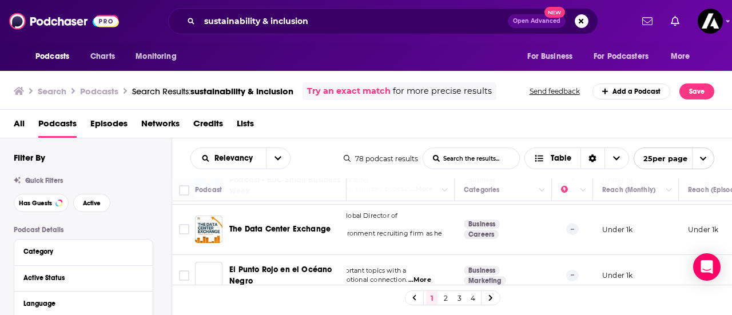
scroll to position [1017, 104]
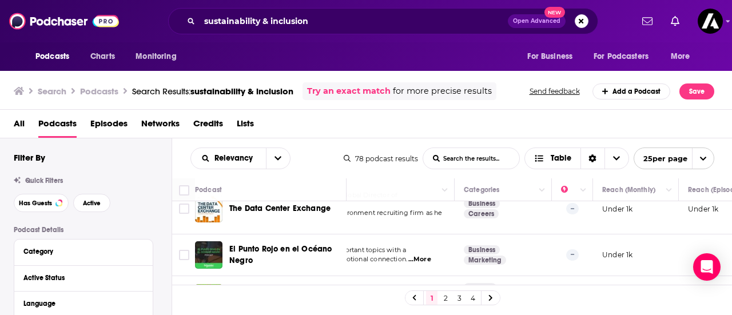
click at [446, 296] on link "2" at bounding box center [445, 298] width 11 height 14
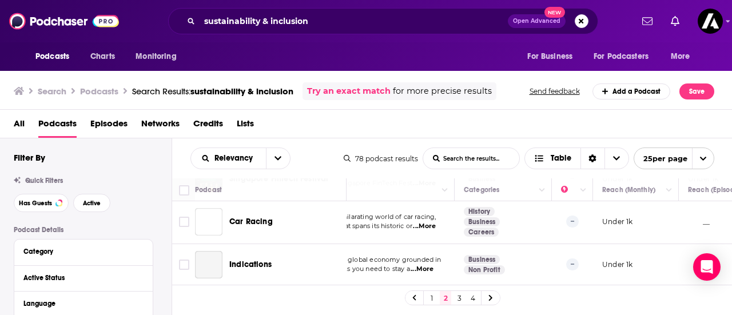
scroll to position [1028, 104]
click at [456, 296] on link "3" at bounding box center [459, 298] width 11 height 14
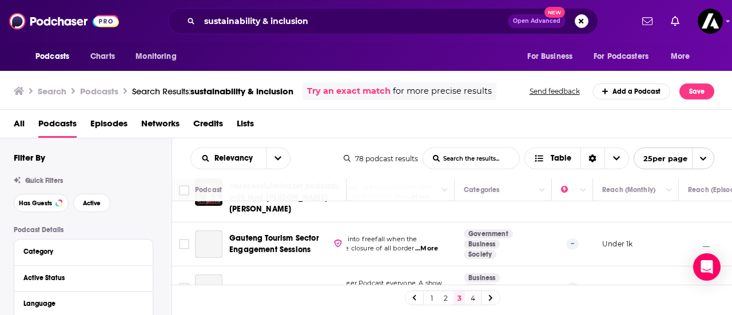
scroll to position [1049, 104]
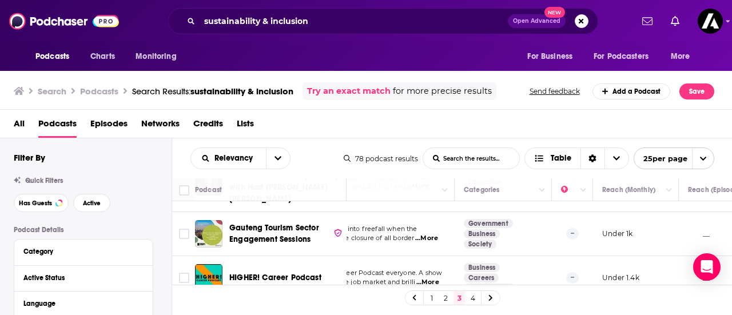
click at [472, 299] on link "4" at bounding box center [472, 298] width 11 height 14
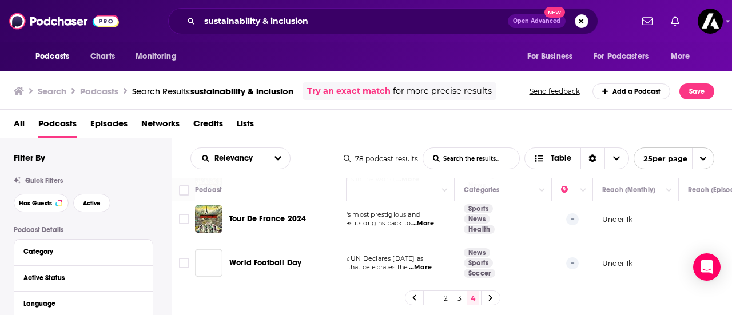
scroll to position [56, 104]
